Goal: Use online tool/utility: Use online tool/utility

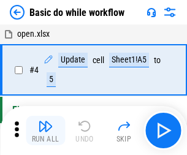
click at [45, 131] on img "button" at bounding box center [45, 126] width 15 height 15
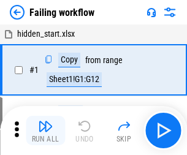
click at [45, 131] on img "button" at bounding box center [45, 126] width 15 height 15
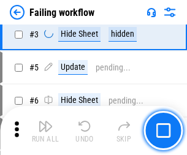
scroll to position [260, 0]
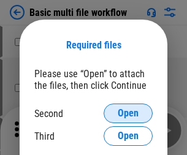
click at [128, 114] on span "Open" at bounding box center [128, 114] width 21 height 10
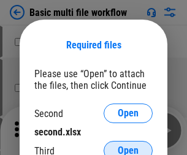
click at [128, 146] on span "Open" at bounding box center [128, 151] width 21 height 10
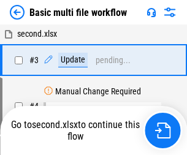
scroll to position [131, 0]
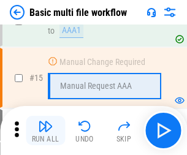
click at [45, 131] on img "button" at bounding box center [45, 126] width 15 height 15
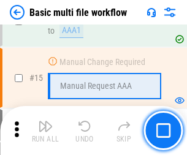
scroll to position [817, 0]
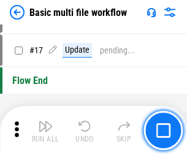
click at [45, 131] on img "button" at bounding box center [45, 126] width 15 height 15
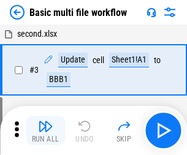
click at [45, 131] on img "button" at bounding box center [45, 126] width 15 height 15
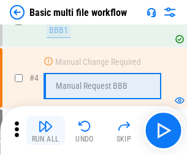
click at [45, 131] on img "button" at bounding box center [45, 126] width 15 height 15
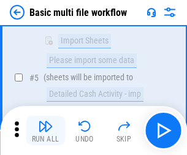
click at [45, 131] on img "button" at bounding box center [45, 126] width 15 height 15
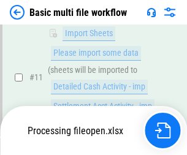
scroll to position [575, 0]
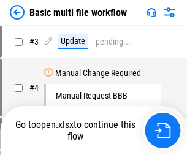
scroll to position [50, 0]
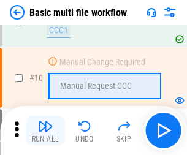
click at [45, 131] on img "button" at bounding box center [45, 126] width 15 height 15
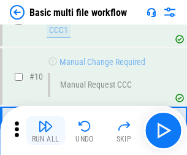
click at [45, 131] on img "button" at bounding box center [45, 126] width 15 height 15
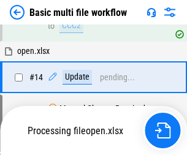
scroll to position [642, 0]
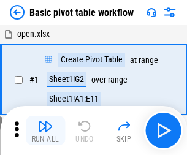
click at [45, 131] on img "button" at bounding box center [45, 126] width 15 height 15
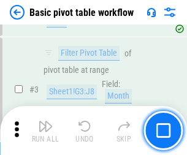
scroll to position [294, 0]
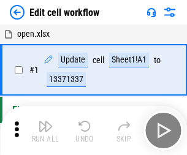
click at [45, 131] on img "button" at bounding box center [45, 126] width 15 height 15
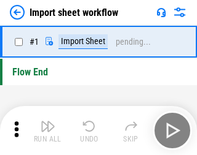
click at [45, 131] on img "button" at bounding box center [48, 126] width 15 height 15
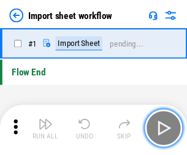
scroll to position [4, 0]
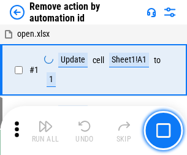
scroll to position [45, 0]
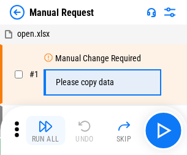
click at [45, 131] on img "button" at bounding box center [45, 126] width 15 height 15
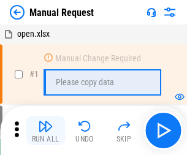
click at [45, 131] on img "button" at bounding box center [45, 126] width 15 height 15
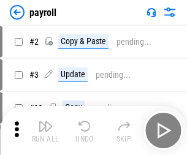
click at [45, 131] on img "button" at bounding box center [45, 126] width 15 height 15
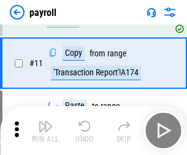
scroll to position [89, 0]
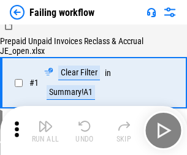
click at [45, 131] on img "button" at bounding box center [45, 126] width 15 height 15
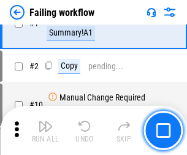
scroll to position [198, 0]
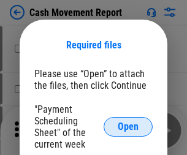
click at [128, 127] on span "Open" at bounding box center [128, 127] width 21 height 10
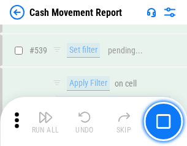
scroll to position [5451, 0]
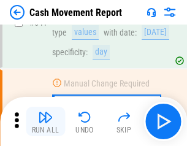
click at [45, 122] on img "button" at bounding box center [45, 117] width 15 height 15
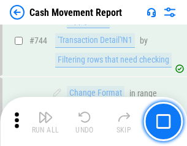
scroll to position [6541, 0]
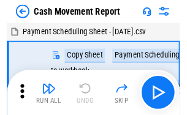
scroll to position [22, 0]
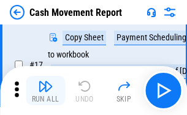
click at [45, 91] on img "button" at bounding box center [45, 86] width 15 height 15
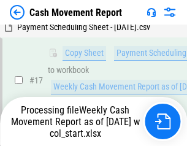
scroll to position [255, 0]
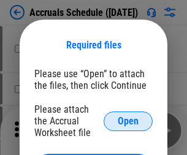
click at [128, 121] on span "Open" at bounding box center [128, 122] width 21 height 10
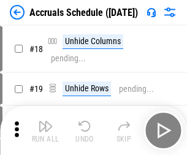
scroll to position [118, 0]
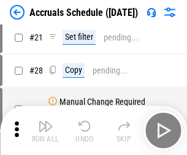
click at [45, 131] on img "button" at bounding box center [45, 126] width 15 height 15
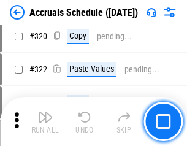
scroll to position [2284, 0]
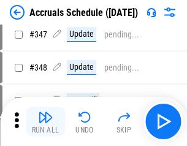
click at [45, 122] on img "button" at bounding box center [45, 117] width 15 height 15
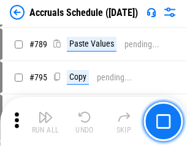
scroll to position [5159, 0]
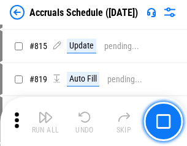
click at [45, 122] on img "button" at bounding box center [45, 117] width 15 height 15
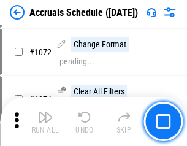
scroll to position [7193, 0]
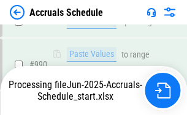
scroll to position [7050, 0]
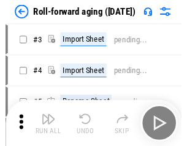
scroll to position [2, 0]
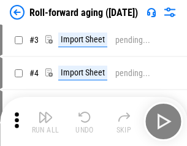
click at [45, 122] on img "button" at bounding box center [45, 117] width 15 height 15
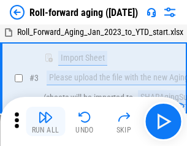
click at [45, 122] on img "button" at bounding box center [45, 117] width 15 height 15
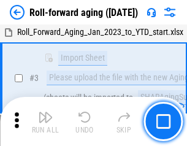
scroll to position [79, 0]
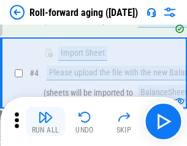
click at [45, 122] on img "button" at bounding box center [45, 117] width 15 height 15
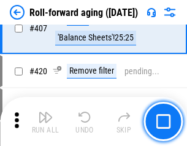
scroll to position [4259, 0]
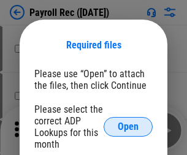
click at [128, 127] on span "Open" at bounding box center [128, 127] width 21 height 10
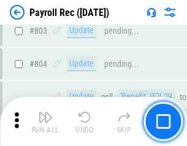
scroll to position [7803, 0]
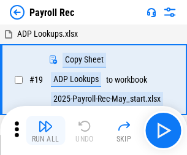
click at [45, 131] on img "button" at bounding box center [45, 126] width 15 height 15
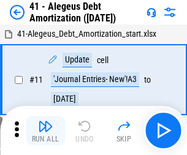
click at [45, 131] on img "button" at bounding box center [45, 126] width 15 height 15
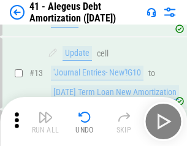
scroll to position [152, 0]
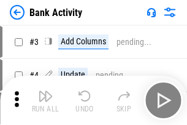
click at [45, 100] on img "button" at bounding box center [45, 95] width 15 height 15
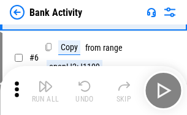
scroll to position [65, 0]
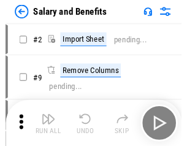
scroll to position [17, 0]
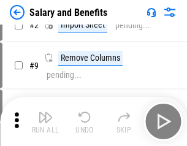
click at [45, 122] on img "button" at bounding box center [45, 117] width 15 height 15
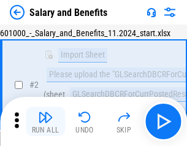
click at [45, 122] on img "button" at bounding box center [45, 117] width 15 height 15
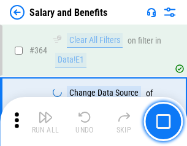
scroll to position [5784, 0]
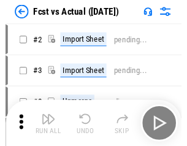
scroll to position [16, 0]
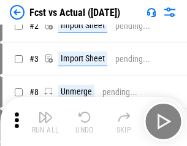
click at [45, 122] on img "button" at bounding box center [45, 117] width 15 height 15
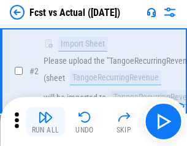
click at [45, 122] on img "button" at bounding box center [45, 117] width 15 height 15
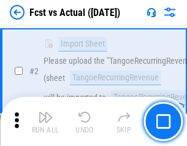
scroll to position [115, 0]
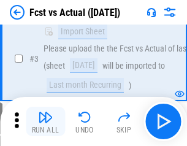
click at [45, 122] on img "button" at bounding box center [45, 117] width 15 height 15
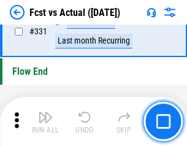
scroll to position [5879, 0]
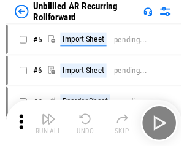
scroll to position [26, 0]
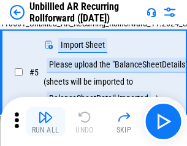
click at [45, 122] on img "button" at bounding box center [45, 117] width 15 height 15
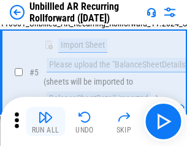
click at [45, 122] on img "button" at bounding box center [45, 117] width 15 height 15
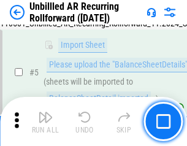
scroll to position [115, 0]
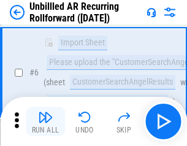
click at [45, 122] on img "button" at bounding box center [45, 117] width 15 height 15
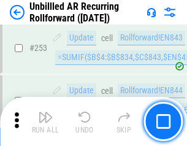
scroll to position [4172, 0]
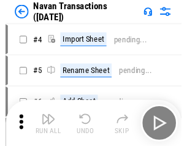
scroll to position [20, 0]
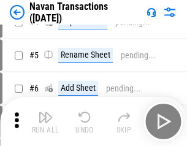
click at [45, 122] on img "button" at bounding box center [45, 117] width 15 height 15
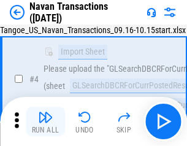
click at [45, 122] on img "button" at bounding box center [45, 117] width 15 height 15
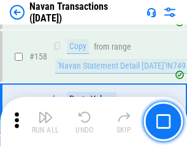
scroll to position [3982, 0]
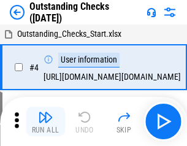
click at [45, 122] on img "button" at bounding box center [45, 117] width 15 height 15
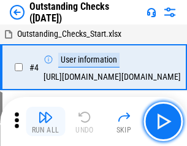
scroll to position [52, 0]
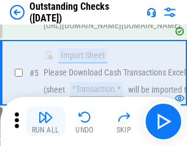
click at [45, 122] on img "button" at bounding box center [45, 117] width 15 height 15
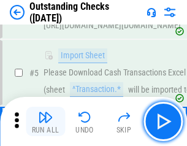
scroll to position [128, 0]
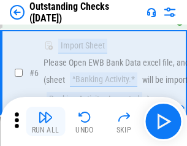
click at [45, 122] on img "button" at bounding box center [45, 117] width 15 height 15
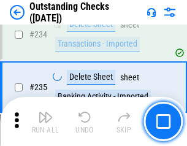
scroll to position [3729, 0]
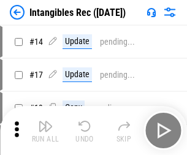
click at [45, 131] on img "button" at bounding box center [45, 126] width 15 height 15
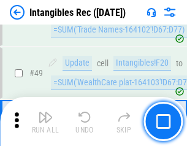
scroll to position [478, 0]
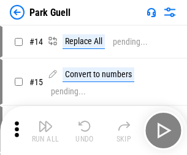
click at [45, 122] on img "button" at bounding box center [45, 126] width 15 height 15
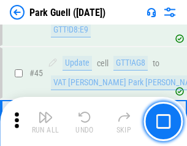
scroll to position [1536, 0]
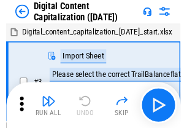
scroll to position [36, 0]
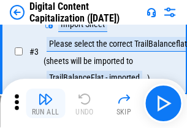
click at [45, 103] on img "button" at bounding box center [45, 99] width 15 height 15
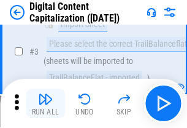
click at [45, 103] on img "button" at bounding box center [45, 99] width 15 height 15
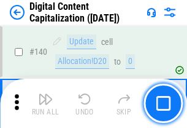
scroll to position [1303, 0]
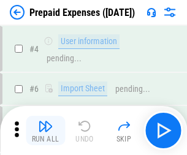
click at [45, 122] on img "button" at bounding box center [45, 126] width 15 height 15
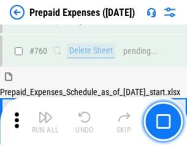
scroll to position [3404, 0]
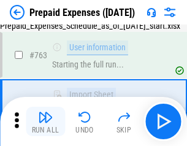
click at [45, 122] on img "button" at bounding box center [45, 117] width 15 height 15
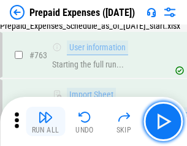
scroll to position [3476, 0]
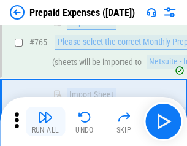
click at [45, 122] on img "button" at bounding box center [45, 117] width 15 height 15
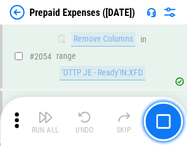
scroll to position [12838, 0]
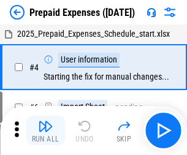
click at [45, 131] on img "button" at bounding box center [45, 126] width 15 height 15
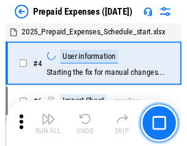
scroll to position [54, 0]
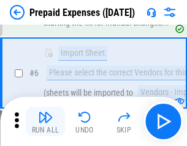
click at [45, 122] on img "button" at bounding box center [45, 117] width 15 height 15
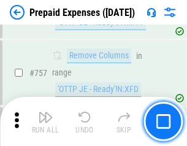
scroll to position [4376, 0]
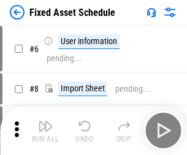
click at [45, 131] on img "button" at bounding box center [45, 126] width 15 height 15
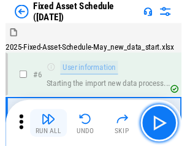
scroll to position [66, 0]
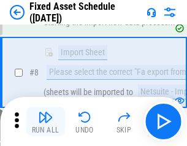
click at [45, 122] on img "button" at bounding box center [45, 117] width 15 height 15
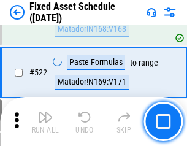
scroll to position [4269, 0]
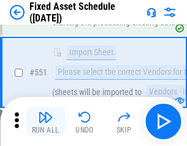
click at [45, 122] on img "button" at bounding box center [45, 117] width 15 height 15
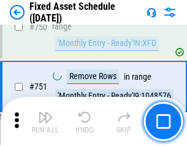
scroll to position [5988, 0]
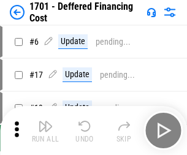
click at [45, 131] on img "button" at bounding box center [45, 126] width 15 height 15
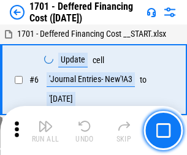
scroll to position [147, 0]
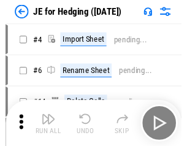
scroll to position [2, 0]
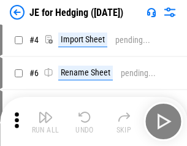
click at [45, 122] on img "button" at bounding box center [45, 117] width 15 height 15
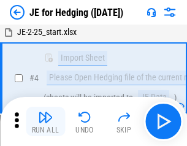
click at [45, 122] on img "button" at bounding box center [45, 117] width 15 height 15
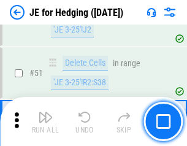
scroll to position [795, 0]
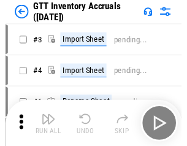
scroll to position [2, 0]
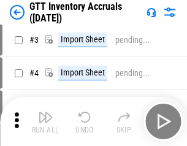
click at [45, 122] on img "button" at bounding box center [45, 117] width 15 height 15
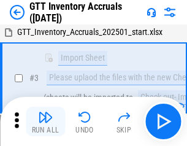
click at [45, 122] on img "button" at bounding box center [45, 117] width 15 height 15
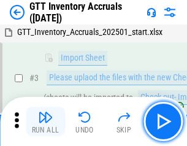
scroll to position [79, 0]
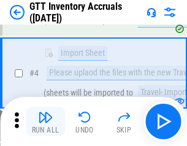
click at [45, 122] on img "button" at bounding box center [45, 117] width 15 height 15
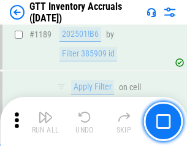
scroll to position [10029, 0]
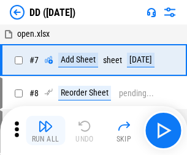
click at [45, 131] on img "button" at bounding box center [45, 126] width 15 height 15
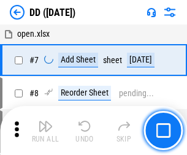
scroll to position [119, 0]
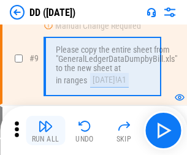
click at [45, 131] on img "button" at bounding box center [45, 126] width 15 height 15
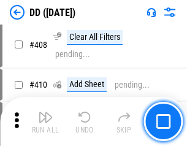
scroll to position [5495, 0]
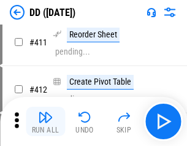
click at [45, 122] on img "button" at bounding box center [45, 117] width 15 height 15
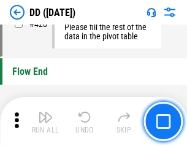
scroll to position [5878, 0]
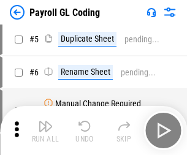
click at [45, 131] on img "button" at bounding box center [45, 126] width 15 height 15
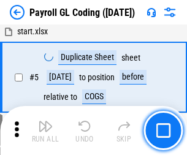
scroll to position [147, 0]
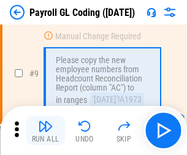
click at [45, 131] on img "button" at bounding box center [45, 126] width 15 height 15
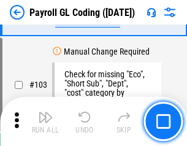
scroll to position [2881, 0]
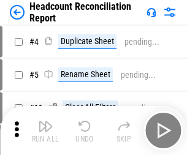
click at [45, 131] on img "button" at bounding box center [45, 126] width 15 height 15
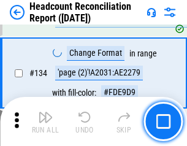
scroll to position [1476, 0]
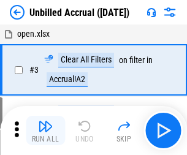
click at [45, 131] on img "button" at bounding box center [45, 126] width 15 height 15
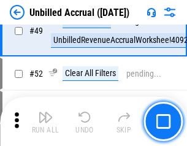
scroll to position [1114, 0]
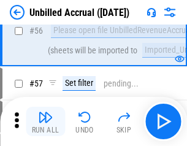
click at [45, 122] on img "button" at bounding box center [45, 117] width 15 height 15
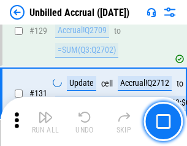
scroll to position [3658, 0]
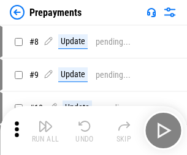
click at [45, 131] on img "button" at bounding box center [45, 126] width 15 height 15
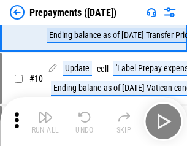
scroll to position [77, 0]
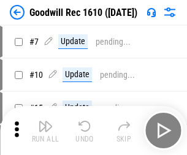
click at [45, 131] on img "button" at bounding box center [45, 126] width 15 height 15
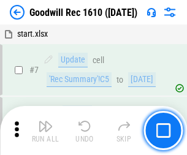
scroll to position [210, 0]
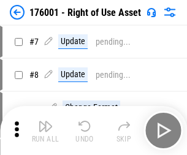
click at [45, 131] on img "button" at bounding box center [45, 126] width 15 height 15
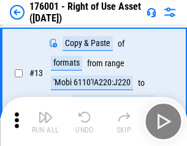
scroll to position [79, 0]
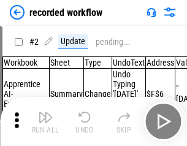
click at [45, 122] on img "button" at bounding box center [45, 117] width 15 height 15
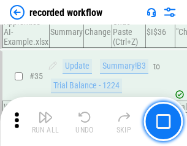
scroll to position [3839, 0]
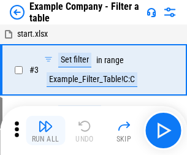
click at [45, 131] on img "button" at bounding box center [45, 126] width 15 height 15
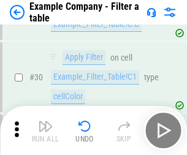
scroll to position [1124, 0]
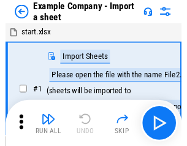
scroll to position [19, 0]
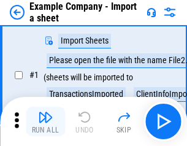
click at [45, 122] on img "button" at bounding box center [45, 117] width 15 height 15
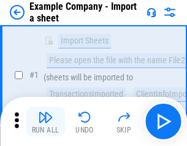
click at [45, 122] on img "button" at bounding box center [45, 117] width 15 height 15
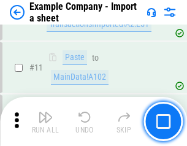
scroll to position [271, 0]
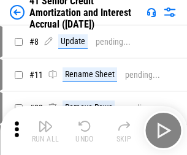
click at [45, 122] on img "button" at bounding box center [45, 126] width 15 height 15
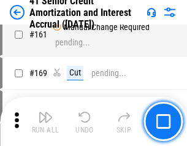
click at [45, 122] on img "button" at bounding box center [45, 117] width 15 height 15
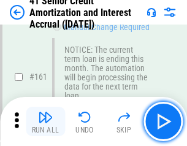
scroll to position [1314, 0]
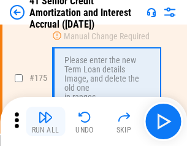
click at [45, 122] on img "button" at bounding box center [45, 117] width 15 height 15
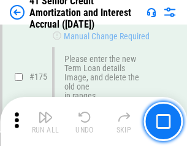
scroll to position [1438, 0]
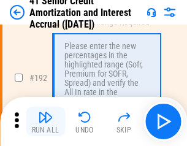
click at [45, 122] on img "button" at bounding box center [45, 117] width 15 height 15
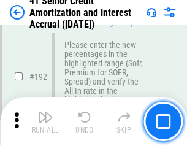
scroll to position [1567, 0]
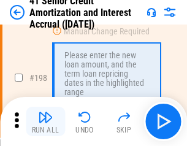
click at [45, 122] on img "button" at bounding box center [45, 117] width 15 height 15
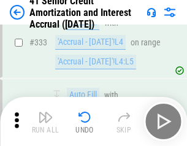
scroll to position [3137, 0]
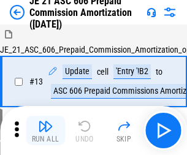
click at [45, 122] on img "button" at bounding box center [45, 126] width 15 height 15
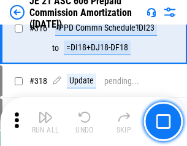
scroll to position [2293, 0]
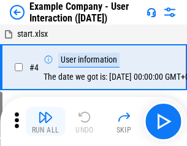
click at [45, 122] on img "button" at bounding box center [45, 117] width 15 height 15
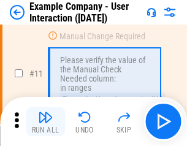
click at [45, 122] on img "button" at bounding box center [45, 117] width 15 height 15
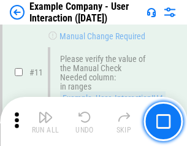
scroll to position [266, 0]
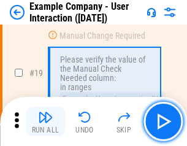
click at [45, 122] on img "button" at bounding box center [45, 117] width 15 height 15
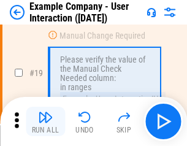
click at [45, 122] on img "button" at bounding box center [45, 117] width 15 height 15
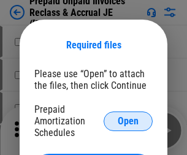
click at [128, 121] on span "Open" at bounding box center [128, 122] width 21 height 10
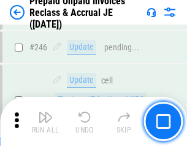
scroll to position [1658, 0]
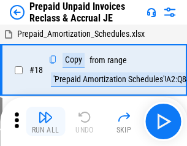
click at [45, 122] on img "button" at bounding box center [45, 117] width 15 height 15
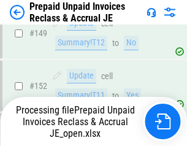
scroll to position [1595, 0]
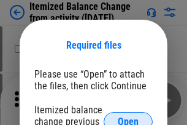
click at [128, 117] on span "Open" at bounding box center [128, 122] width 21 height 10
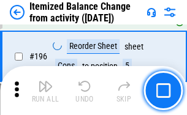
scroll to position [2364, 0]
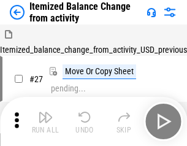
scroll to position [19, 0]
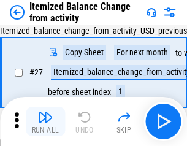
click at [45, 122] on img "button" at bounding box center [45, 117] width 15 height 15
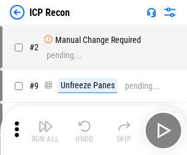
scroll to position [6, 0]
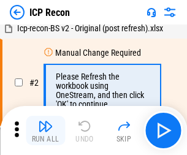
click at [45, 131] on img "button" at bounding box center [45, 126] width 15 height 15
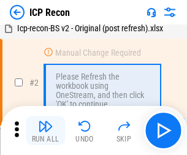
click at [45, 131] on img "button" at bounding box center [45, 126] width 15 height 15
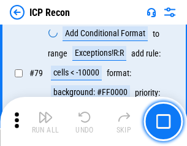
scroll to position [1204, 0]
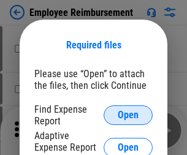
click at [128, 115] on span "Open" at bounding box center [128, 116] width 21 height 10
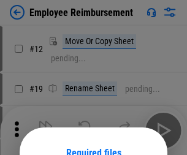
scroll to position [108, 0]
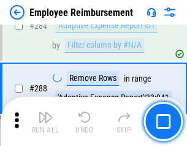
scroll to position [3338, 0]
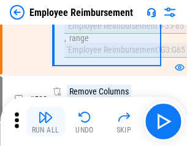
click at [45, 122] on img "button" at bounding box center [45, 117] width 15 height 15
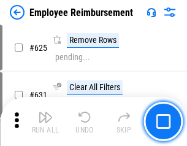
scroll to position [7353, 0]
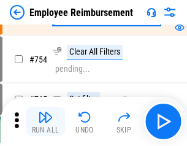
click at [45, 122] on img "button" at bounding box center [45, 117] width 15 height 15
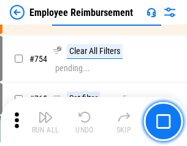
click at [45, 122] on img "button" at bounding box center [45, 117] width 15 height 15
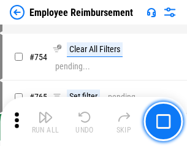
scroll to position [8617, 0]
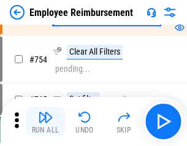
click at [45, 122] on img "button" at bounding box center [45, 117] width 15 height 15
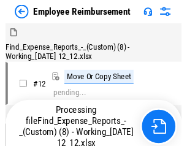
scroll to position [42, 0]
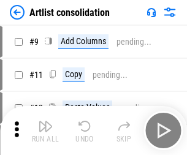
click at [45, 131] on img "button" at bounding box center [45, 126] width 15 height 15
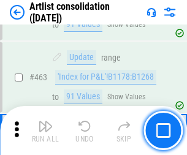
scroll to position [5378, 0]
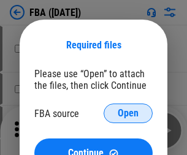
click at [128, 114] on span "Open" at bounding box center [128, 114] width 21 height 10
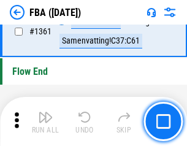
scroll to position [13190, 0]
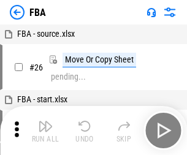
scroll to position [12, 0]
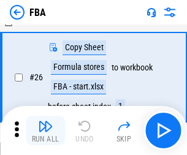
click at [45, 131] on img "button" at bounding box center [45, 126] width 15 height 15
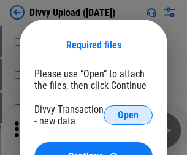
click at [128, 115] on span "Open" at bounding box center [128, 116] width 21 height 10
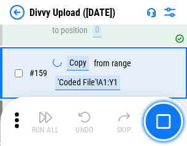
scroll to position [1272, 0]
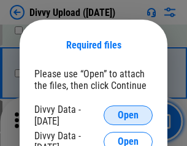
click at [128, 115] on span "Open" at bounding box center [128, 116] width 21 height 10
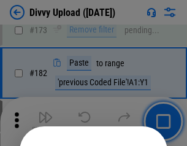
scroll to position [1379, 0]
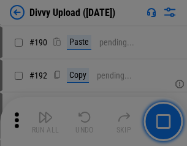
scroll to position [1550, 0]
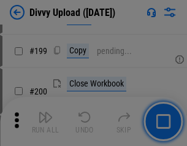
scroll to position [1786, 0]
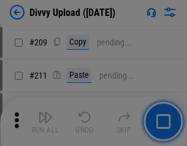
scroll to position [2086, 0]
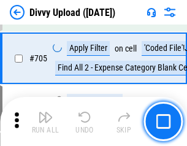
scroll to position [8402, 0]
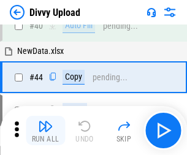
click at [45, 131] on img "button" at bounding box center [45, 126] width 15 height 15
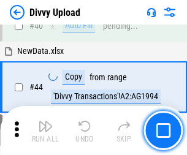
scroll to position [135, 0]
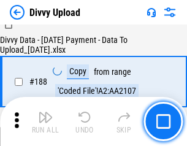
scroll to position [1446, 0]
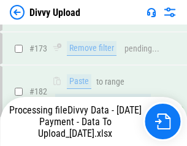
scroll to position [1374, 0]
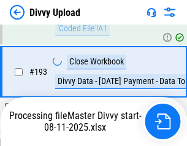
scroll to position [1716, 0]
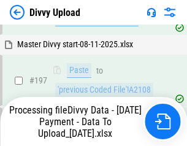
scroll to position [1916, 0]
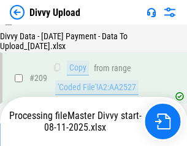
scroll to position [2258, 0]
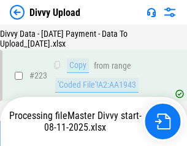
scroll to position [2800, 0]
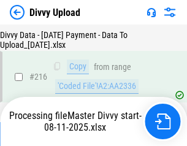
scroll to position [2539, 0]
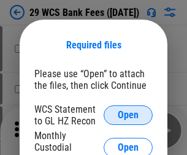
click at [128, 115] on span "Open" at bounding box center [128, 116] width 21 height 10
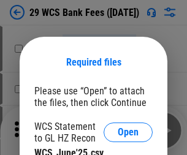
scroll to position [17, 0]
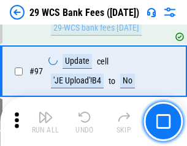
scroll to position [1197, 0]
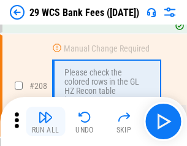
click at [45, 122] on img "button" at bounding box center [45, 117] width 15 height 15
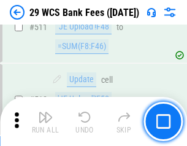
scroll to position [6179, 0]
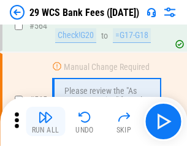
click at [45, 122] on img "button" at bounding box center [45, 117] width 15 height 15
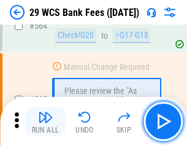
scroll to position [6642, 0]
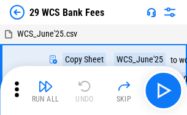
scroll to position [22, 0]
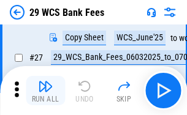
click at [45, 91] on img "button" at bounding box center [45, 86] width 15 height 15
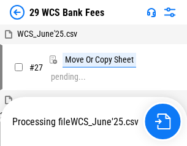
scroll to position [7, 0]
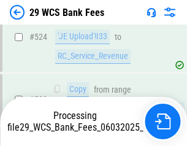
scroll to position [6557, 0]
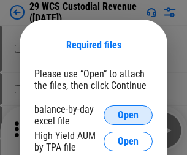
click at [128, 115] on span "Open" at bounding box center [128, 116] width 21 height 10
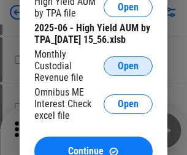
click at [128, 71] on span "Open" at bounding box center [128, 66] width 21 height 10
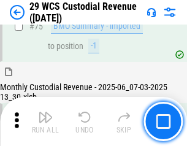
scroll to position [1283, 0]
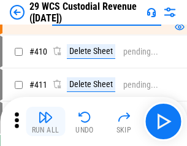
click at [45, 122] on img "button" at bounding box center [45, 117] width 15 height 15
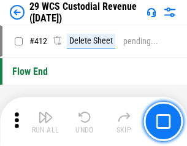
scroll to position [5865, 0]
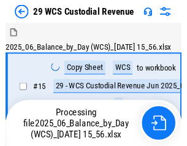
scroll to position [29, 0]
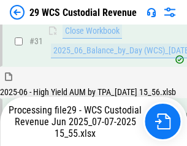
scroll to position [631, 0]
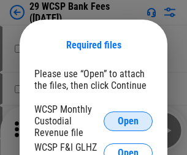
click at [128, 121] on span "Open" at bounding box center [128, 122] width 21 height 10
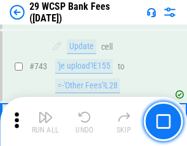
scroll to position [6189, 0]
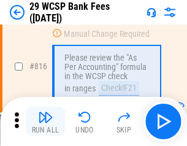
click at [45, 122] on img "button" at bounding box center [45, 117] width 15 height 15
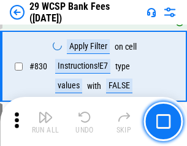
scroll to position [7792, 0]
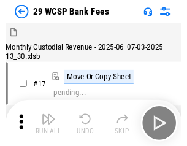
scroll to position [29, 0]
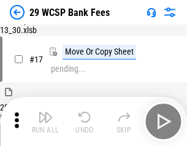
click at [45, 122] on img "button" at bounding box center [45, 117] width 15 height 15
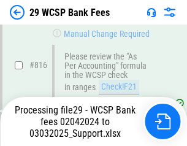
scroll to position [7552, 0]
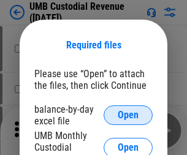
click at [128, 115] on span "Open" at bounding box center [128, 116] width 21 height 10
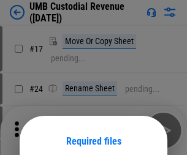
scroll to position [96, 0]
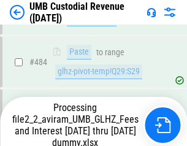
scroll to position [4738, 0]
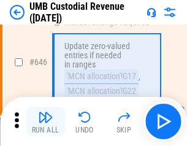
click at [45, 122] on img "button" at bounding box center [45, 117] width 15 height 15
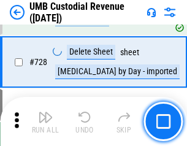
scroll to position [7576, 0]
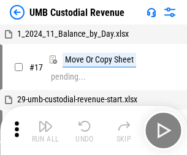
scroll to position [9, 0]
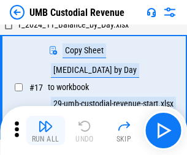
click at [45, 131] on img "button" at bounding box center [45, 126] width 15 height 15
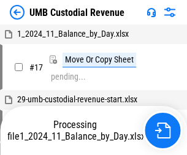
scroll to position [9, 0]
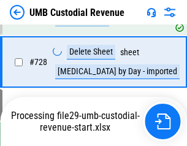
scroll to position [7548, 0]
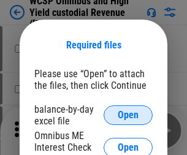
click at [128, 115] on span "Open" at bounding box center [128, 116] width 21 height 10
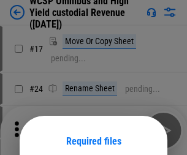
scroll to position [96, 0]
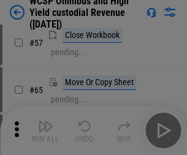
scroll to position [536, 0]
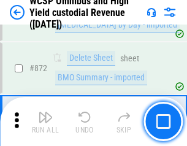
scroll to position [10394, 0]
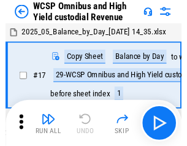
scroll to position [7, 0]
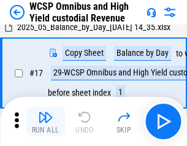
click at [45, 122] on img "button" at bounding box center [45, 117] width 15 height 15
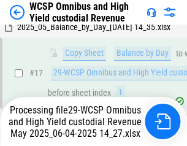
scroll to position [255, 0]
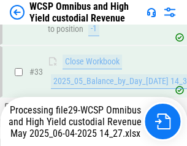
scroll to position [898, 0]
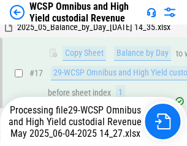
scroll to position [255, 0]
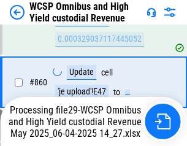
scroll to position [10313, 0]
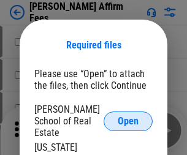
click at [128, 117] on span "Open" at bounding box center [128, 122] width 21 height 10
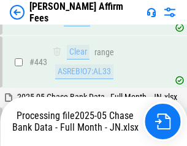
scroll to position [3163, 0]
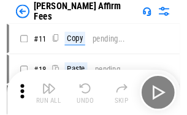
scroll to position [12, 0]
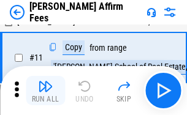
click at [45, 91] on img "button" at bounding box center [45, 86] width 15 height 15
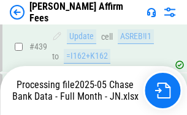
scroll to position [3221, 0]
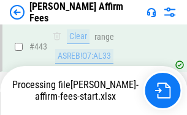
scroll to position [3221, 0]
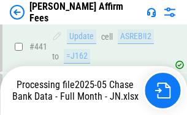
scroll to position [3221, 0]
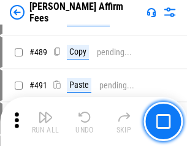
scroll to position [3206, 0]
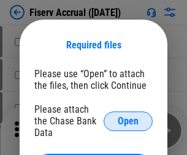
click at [128, 117] on span "Open" at bounding box center [128, 122] width 21 height 10
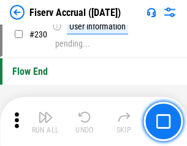
scroll to position [3892, 0]
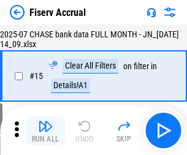
click at [45, 131] on img "button" at bounding box center [45, 126] width 15 height 15
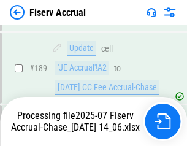
scroll to position [3157, 0]
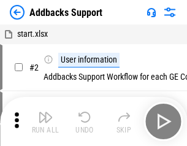
click at [45, 122] on img "button" at bounding box center [45, 117] width 15 height 15
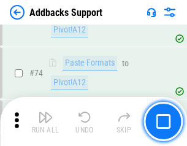
scroll to position [894, 0]
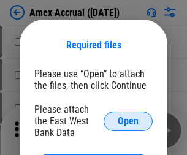
click at [128, 121] on span "Open" at bounding box center [128, 122] width 21 height 10
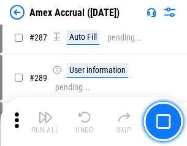
scroll to position [3522, 0]
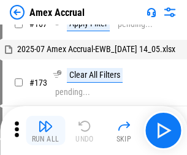
click at [45, 131] on img "button" at bounding box center [45, 126] width 15 height 15
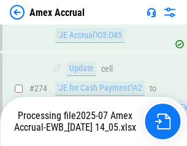
scroll to position [3737, 0]
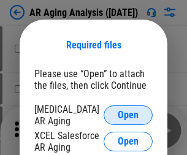
click at [128, 114] on span "Open" at bounding box center [128, 116] width 21 height 10
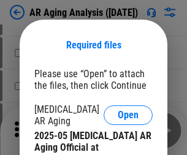
scroll to position [370, 0]
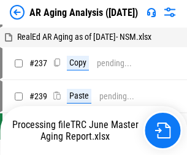
scroll to position [12, 0]
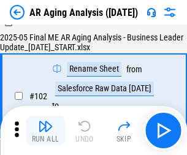
click at [45, 131] on img "button" at bounding box center [45, 126] width 15 height 15
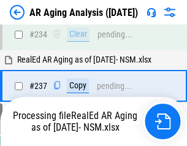
scroll to position [1904, 0]
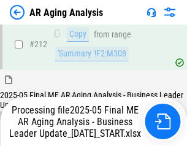
scroll to position [1890, 0]
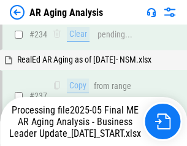
scroll to position [1941, 0]
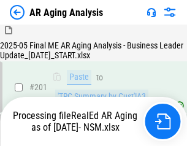
scroll to position [1847, 0]
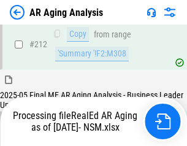
scroll to position [1847, 0]
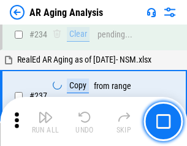
scroll to position [1890, 0]
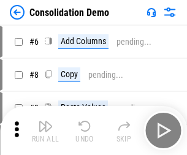
click at [45, 131] on img "button" at bounding box center [45, 126] width 15 height 15
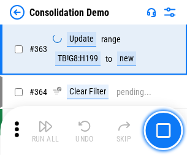
scroll to position [4116, 0]
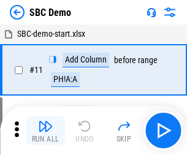
click at [45, 131] on img "button" at bounding box center [45, 126] width 15 height 15
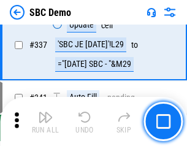
scroll to position [3231, 0]
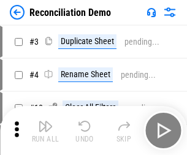
click at [45, 131] on img "button" at bounding box center [45, 126] width 15 height 15
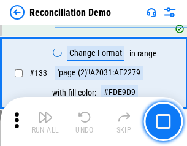
scroll to position [1459, 0]
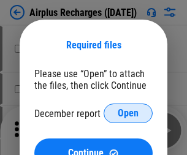
click at [128, 114] on span "Open" at bounding box center [128, 114] width 21 height 10
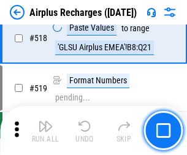
scroll to position [5285, 0]
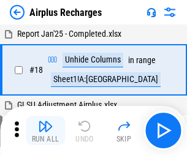
click at [45, 131] on img "button" at bounding box center [45, 126] width 15 height 15
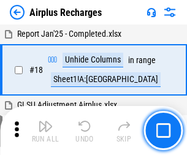
scroll to position [54, 0]
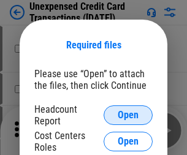
click at [128, 115] on span "Open" at bounding box center [128, 116] width 21 height 10
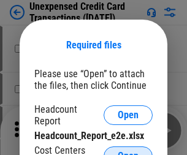
click at [128, 152] on span "Open" at bounding box center [128, 157] width 21 height 10
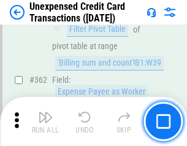
scroll to position [3158, 0]
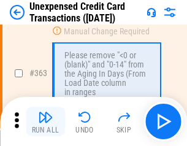
click at [45, 122] on img "button" at bounding box center [45, 117] width 15 height 15
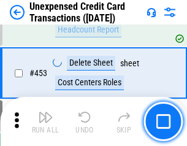
scroll to position [4189, 0]
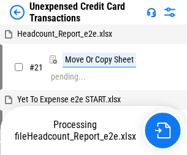
scroll to position [19, 0]
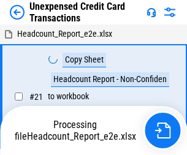
scroll to position [19, 0]
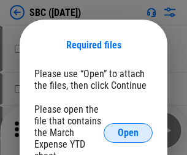
click at [128, 133] on span "Open" at bounding box center [128, 133] width 21 height 10
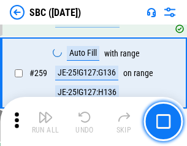
scroll to position [2400, 0]
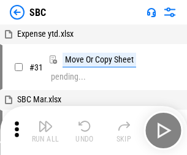
scroll to position [12, 0]
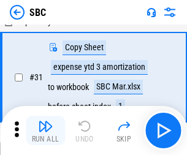
click at [45, 131] on img "button" at bounding box center [45, 126] width 15 height 15
